Goal: Browse casually

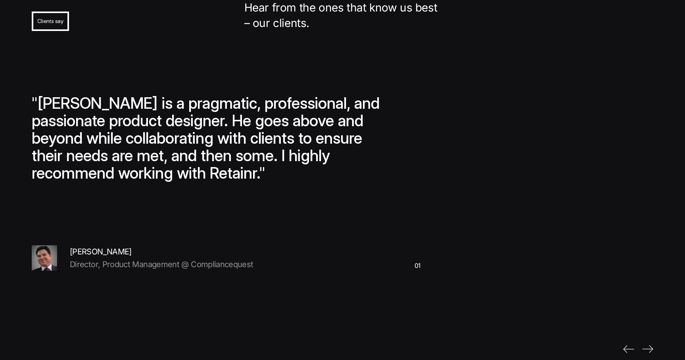
scroll to position [3964, 0]
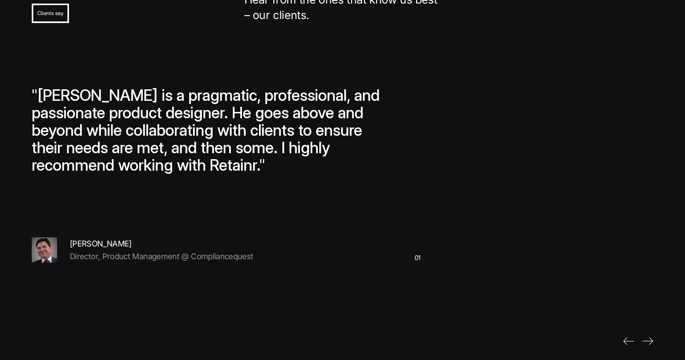
click at [650, 337] on img "next slide" at bounding box center [647, 341] width 11 height 8
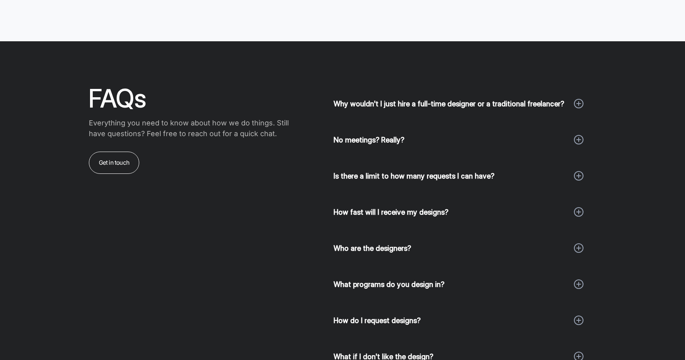
scroll to position [4796, 0]
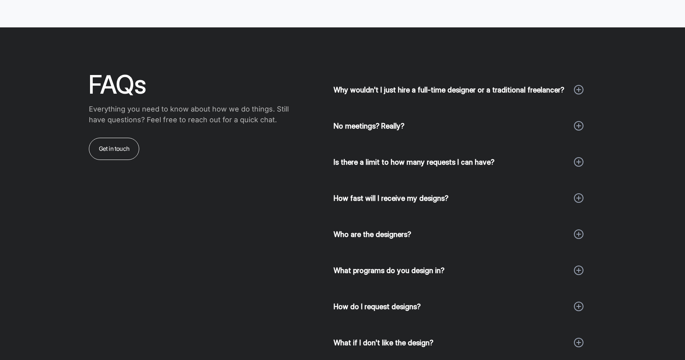
click at [579, 85] on div at bounding box center [579, 90] width 10 height 10
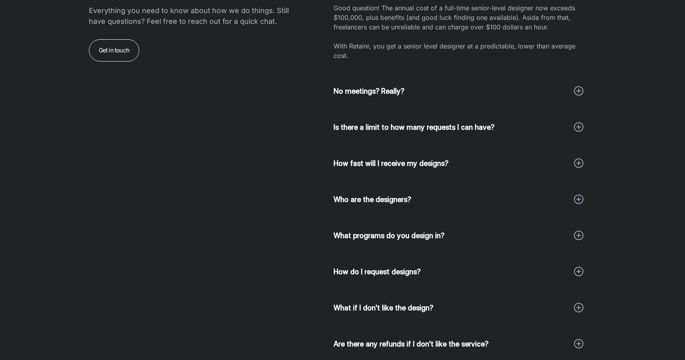
scroll to position [4895, 0]
click at [576, 85] on div at bounding box center [579, 90] width 10 height 10
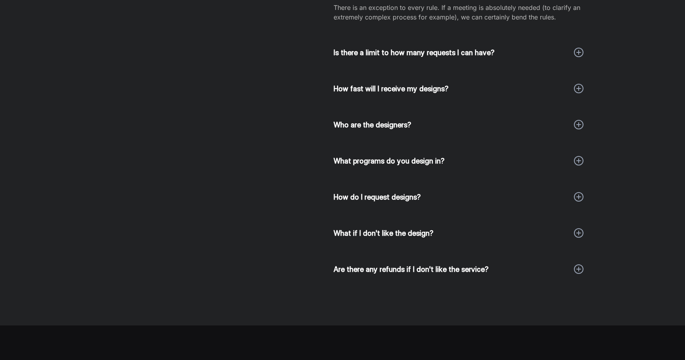
scroll to position [5027, 0]
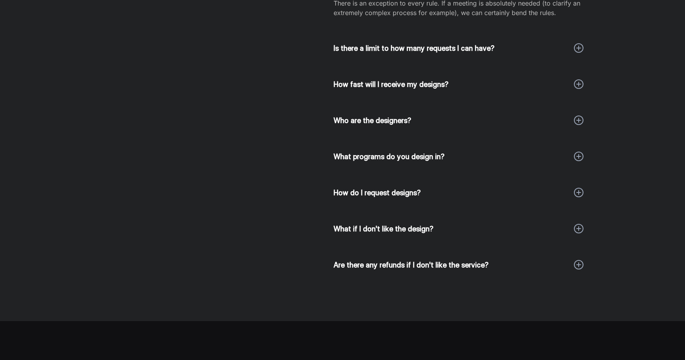
click at [578, 43] on div at bounding box center [579, 48] width 10 height 10
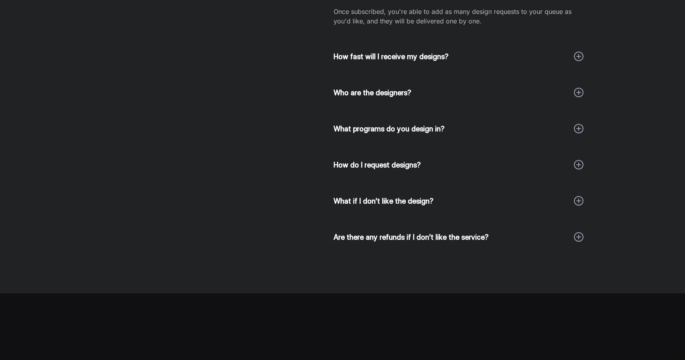
scroll to position [5102, 0]
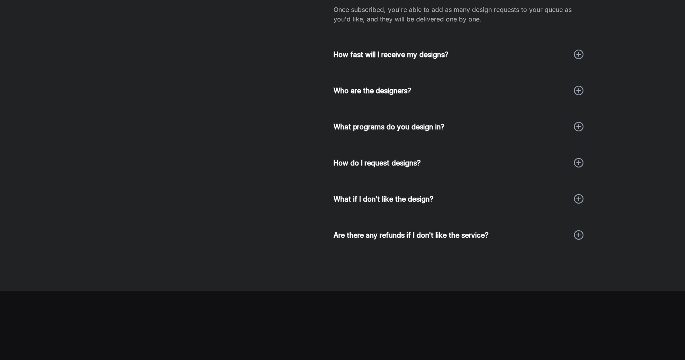
click at [578, 50] on div at bounding box center [579, 55] width 10 height 10
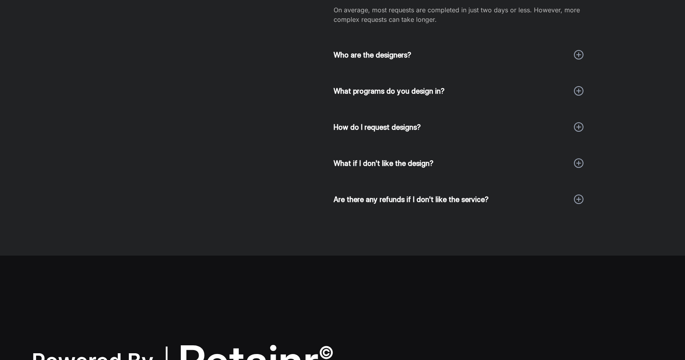
scroll to position [5166, 0]
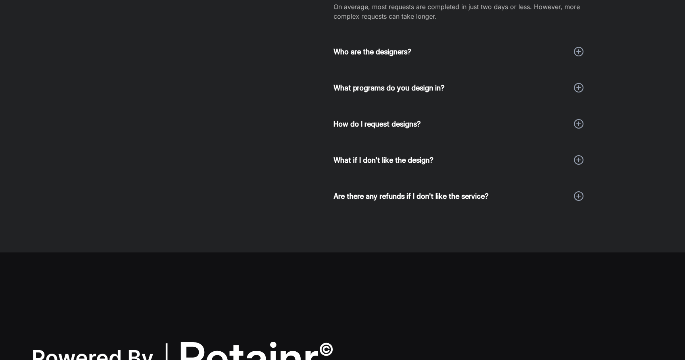
click at [577, 47] on div at bounding box center [579, 52] width 10 height 10
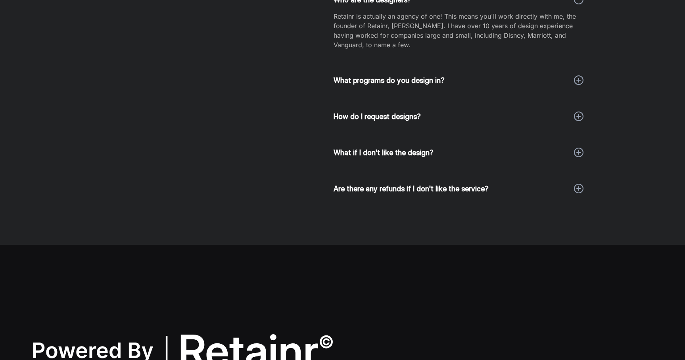
scroll to position [5222, 0]
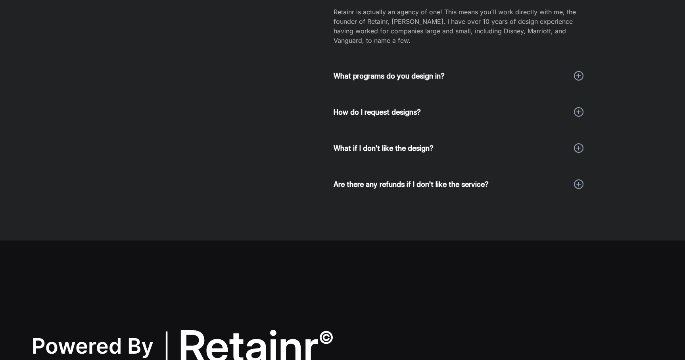
click at [577, 71] on div at bounding box center [579, 76] width 10 height 10
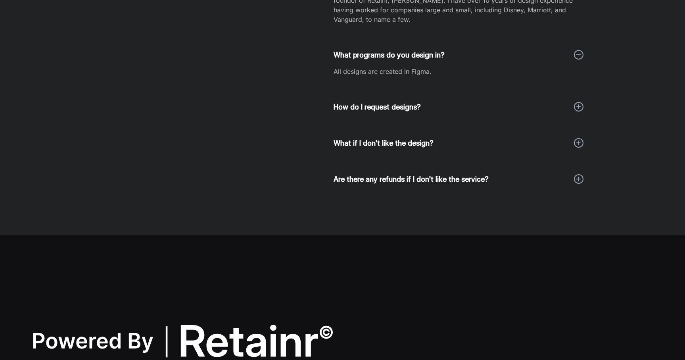
scroll to position [5261, 0]
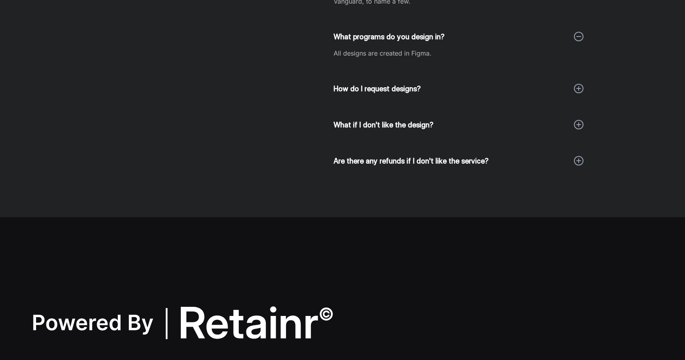
click at [583, 84] on div at bounding box center [579, 89] width 10 height 10
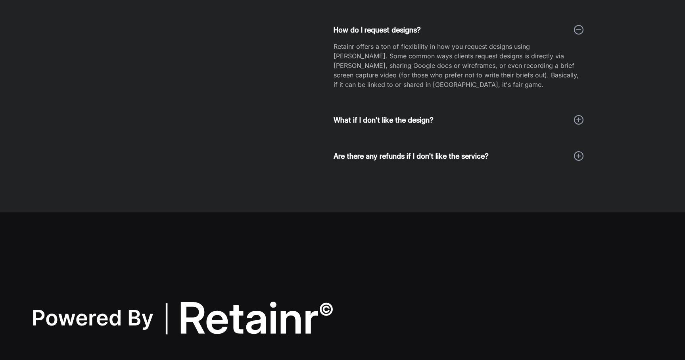
scroll to position [5334, 0]
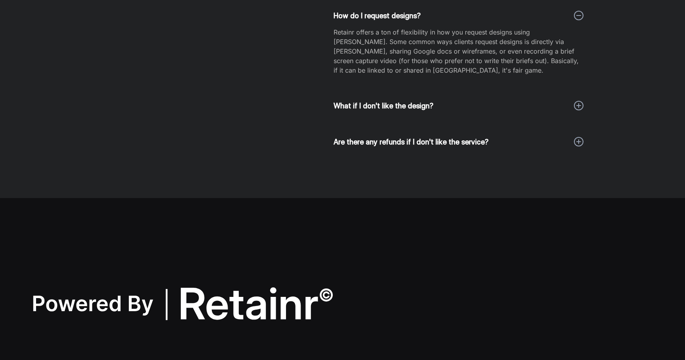
click at [580, 101] on div at bounding box center [579, 106] width 10 height 10
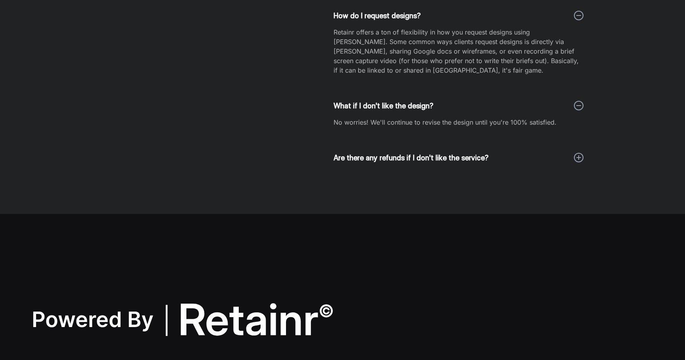
click at [578, 155] on div at bounding box center [578, 157] width 1 height 5
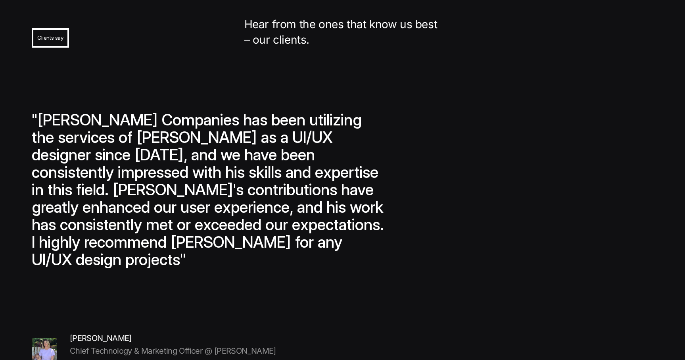
scroll to position [3932, 0]
